Goal: Task Accomplishment & Management: Manage account settings

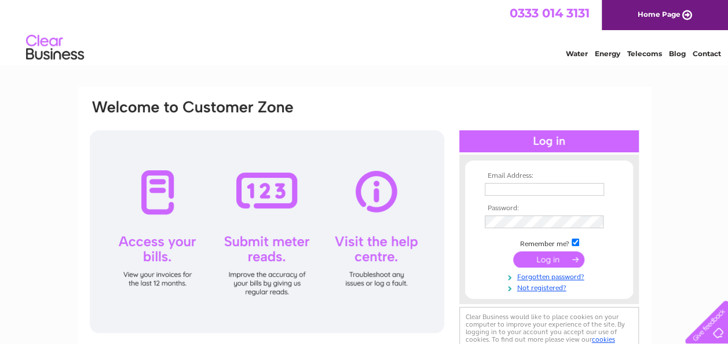
type input "happy@prestige-transport.co.uk"
click at [542, 257] on input "submit" at bounding box center [548, 259] width 71 height 16
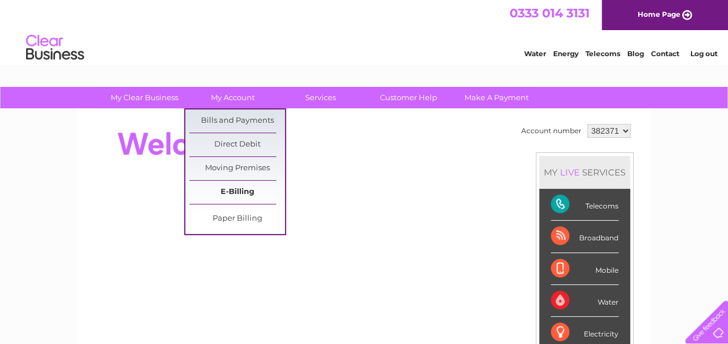
click at [240, 186] on link "E-Billing" at bounding box center [237, 192] width 96 height 23
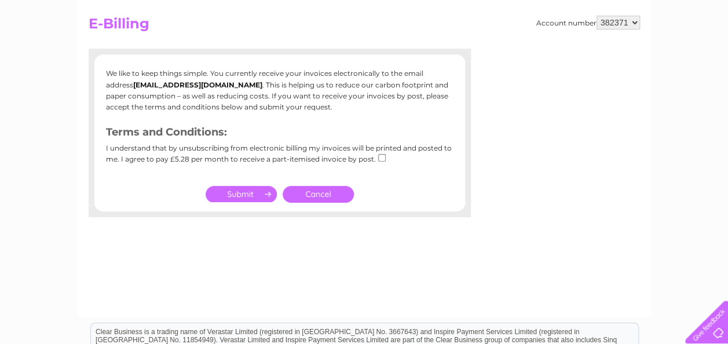
scroll to position [119, 0]
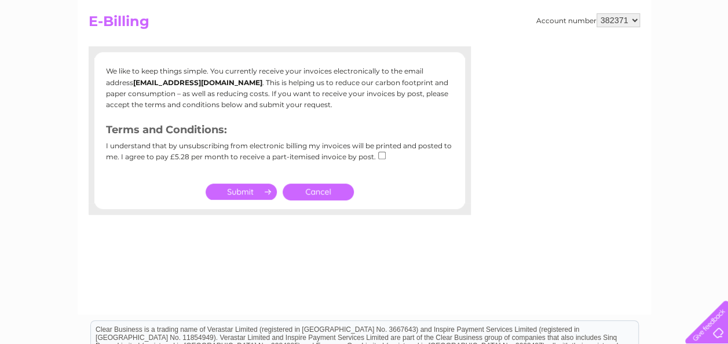
click at [323, 191] on link "Cancel" at bounding box center [317, 191] width 71 height 17
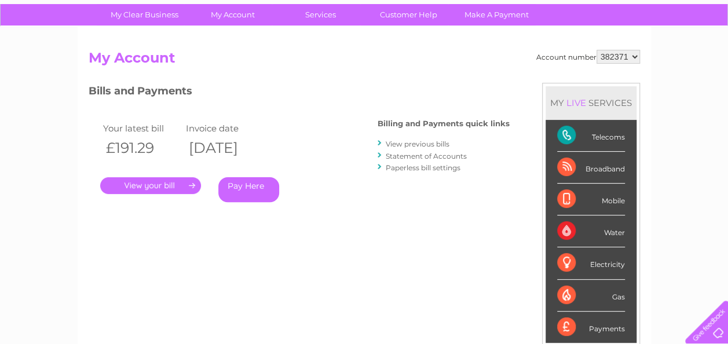
scroll to position [83, 0]
